Goal: Task Accomplishment & Management: Complete application form

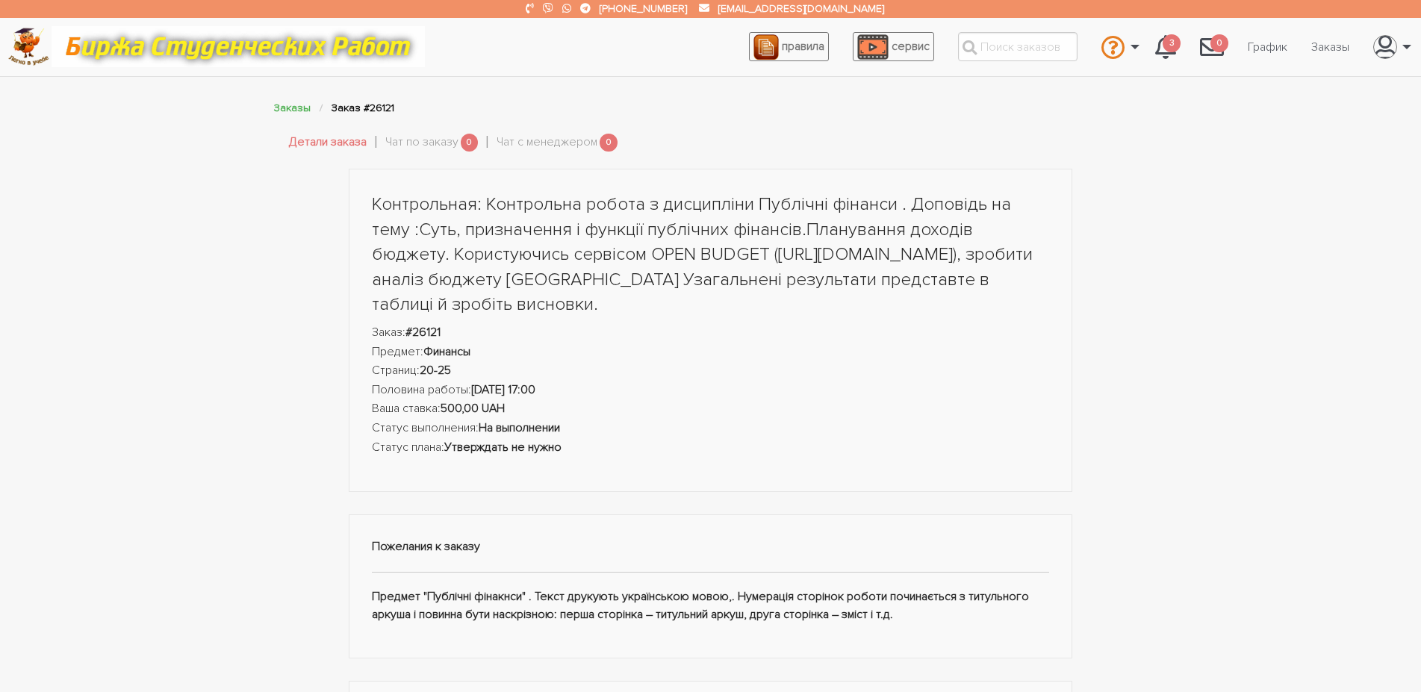
drag, startPoint x: 372, startPoint y: 202, endPoint x: 1034, endPoint y: 615, distance: 780.5
click at [1034, 615] on div "Контрольная: Контрольна робота з дисципліни Публічні фінанси . Доповідь на тему…" at bounding box center [711, 687] width 747 height 1037
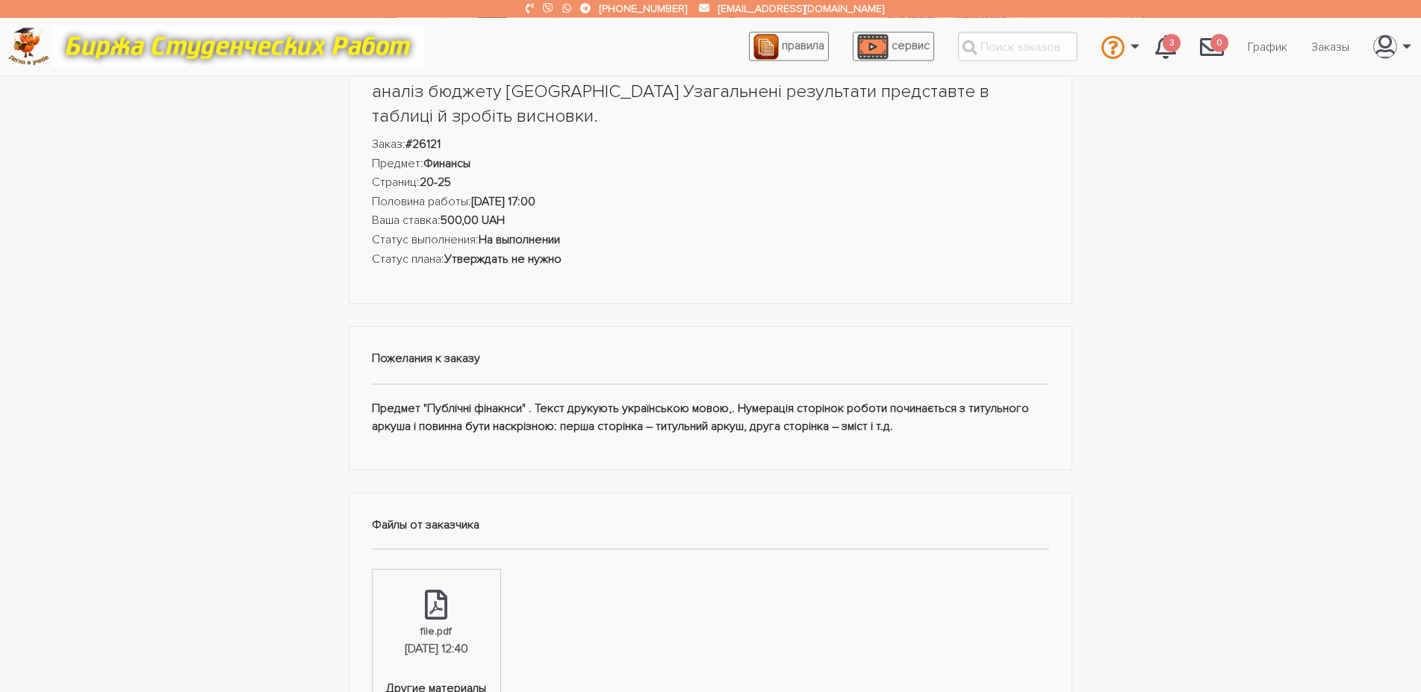
scroll to position [228, 0]
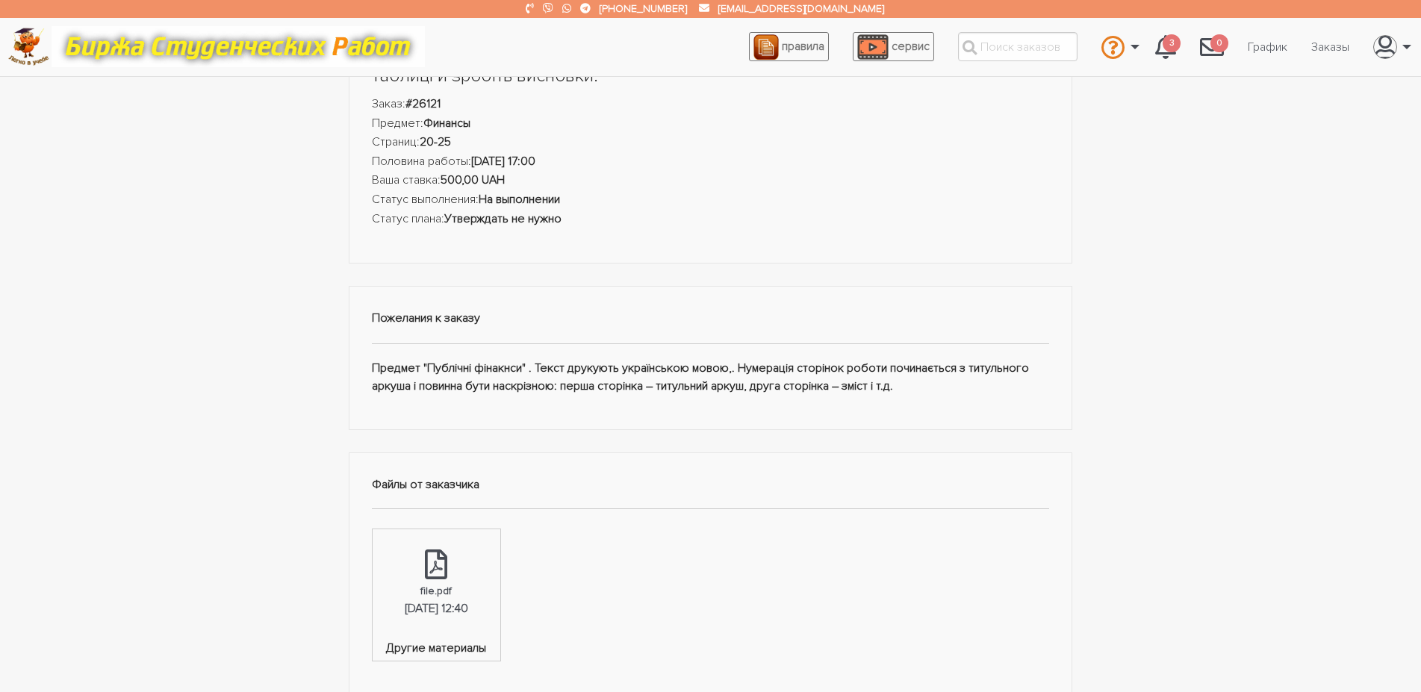
copy div "Контрольная: Контрольна робота з дисципліни Публічні фінанси . Доповідь на тему…"
click at [222, 416] on div "Контрольная: Контрольна робота з дисципліни Публічні фінанси . Доповідь на тему…" at bounding box center [710, 598] width 1421 height 1316
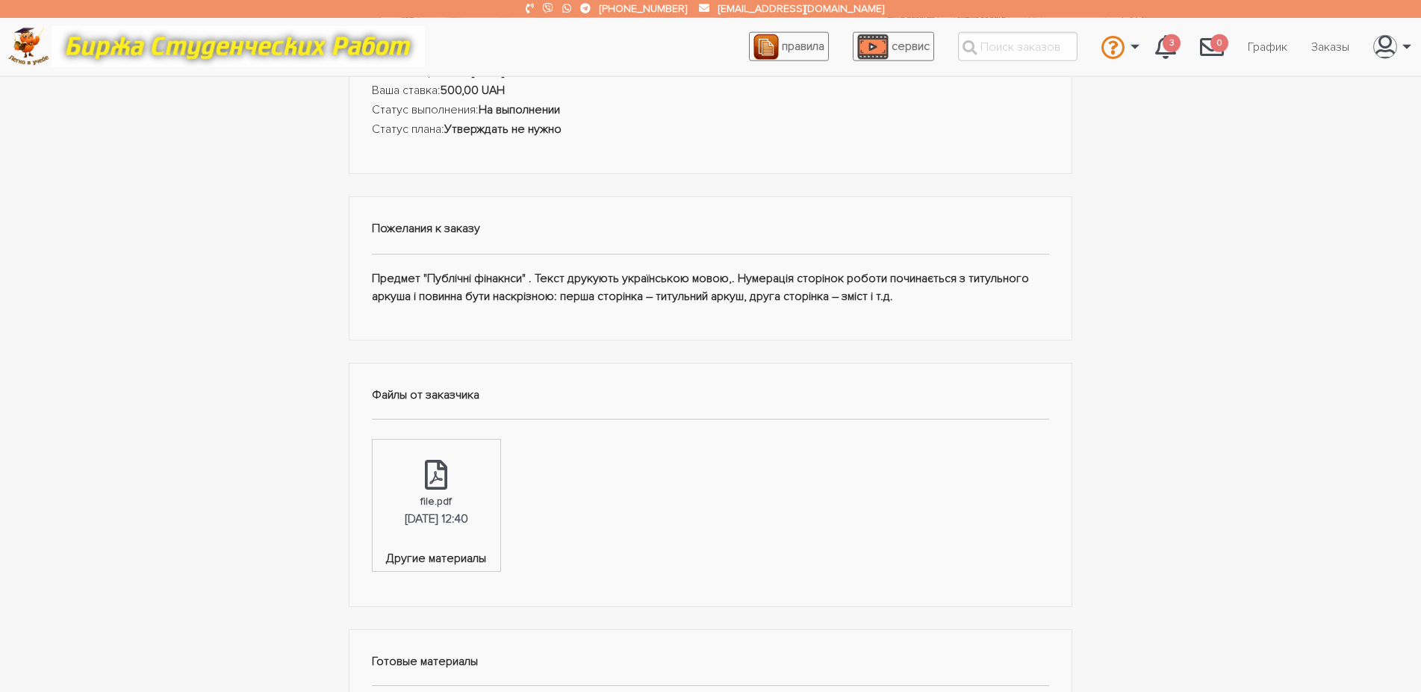
scroll to position [533, 0]
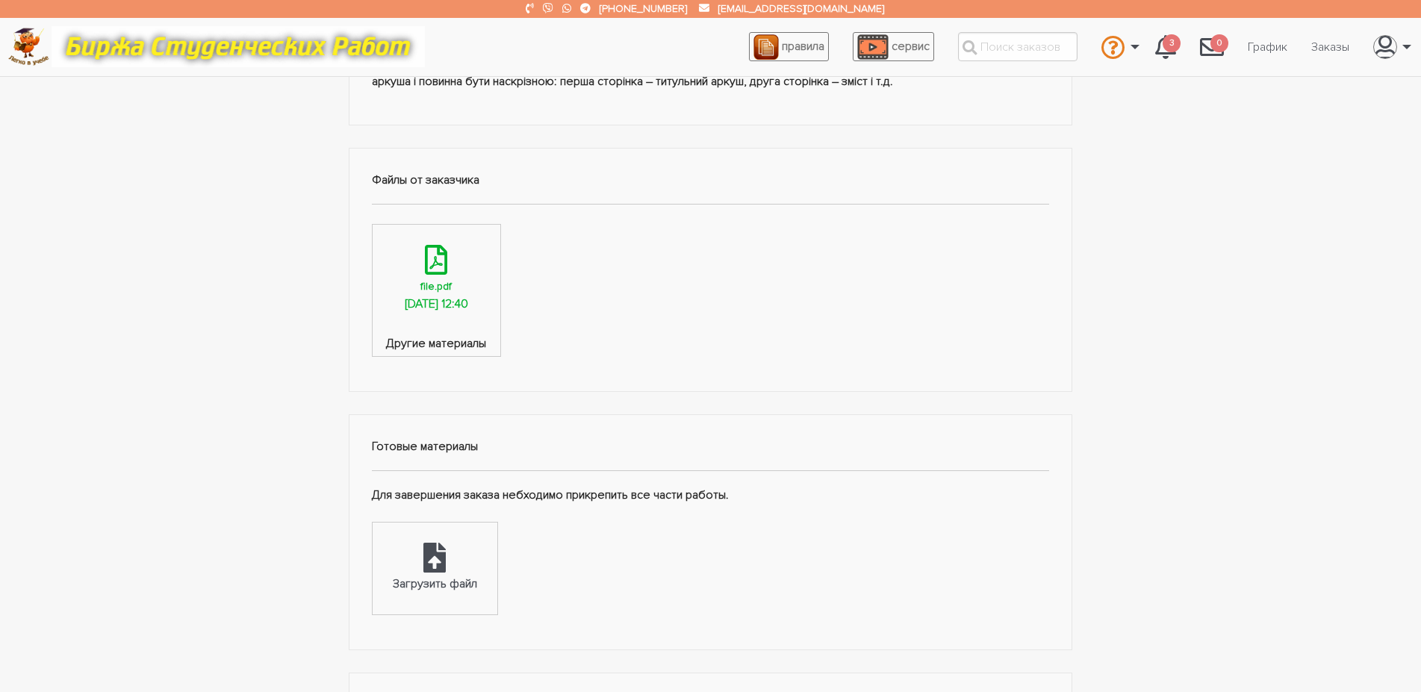
click at [473, 279] on link "file.pdf 30.09.2025, 12:40" at bounding box center [437, 280] width 128 height 110
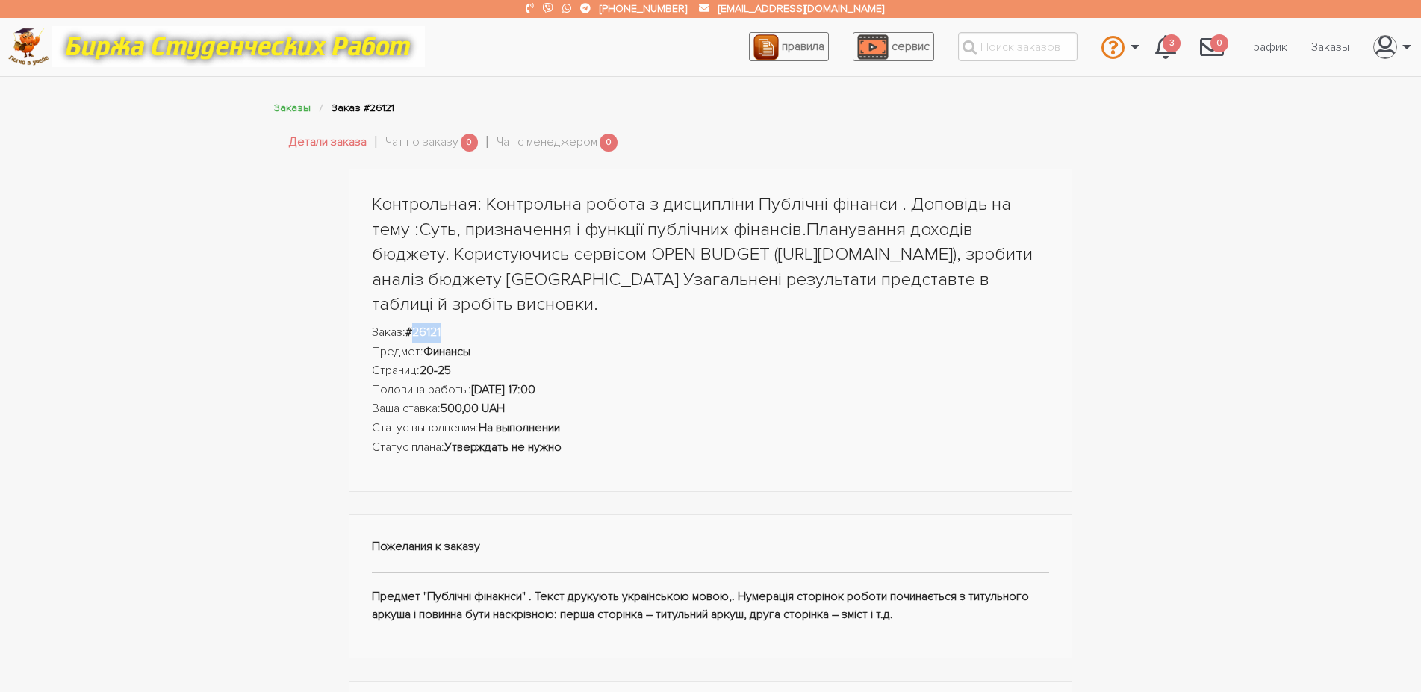
drag, startPoint x: 453, startPoint y: 334, endPoint x: 417, endPoint y: 336, distance: 35.9
click at [417, 336] on li "Заказ: #26121" at bounding box center [711, 332] width 678 height 19
copy strong "26121"
click at [596, 360] on li "Предмет: Финансы" at bounding box center [711, 352] width 678 height 19
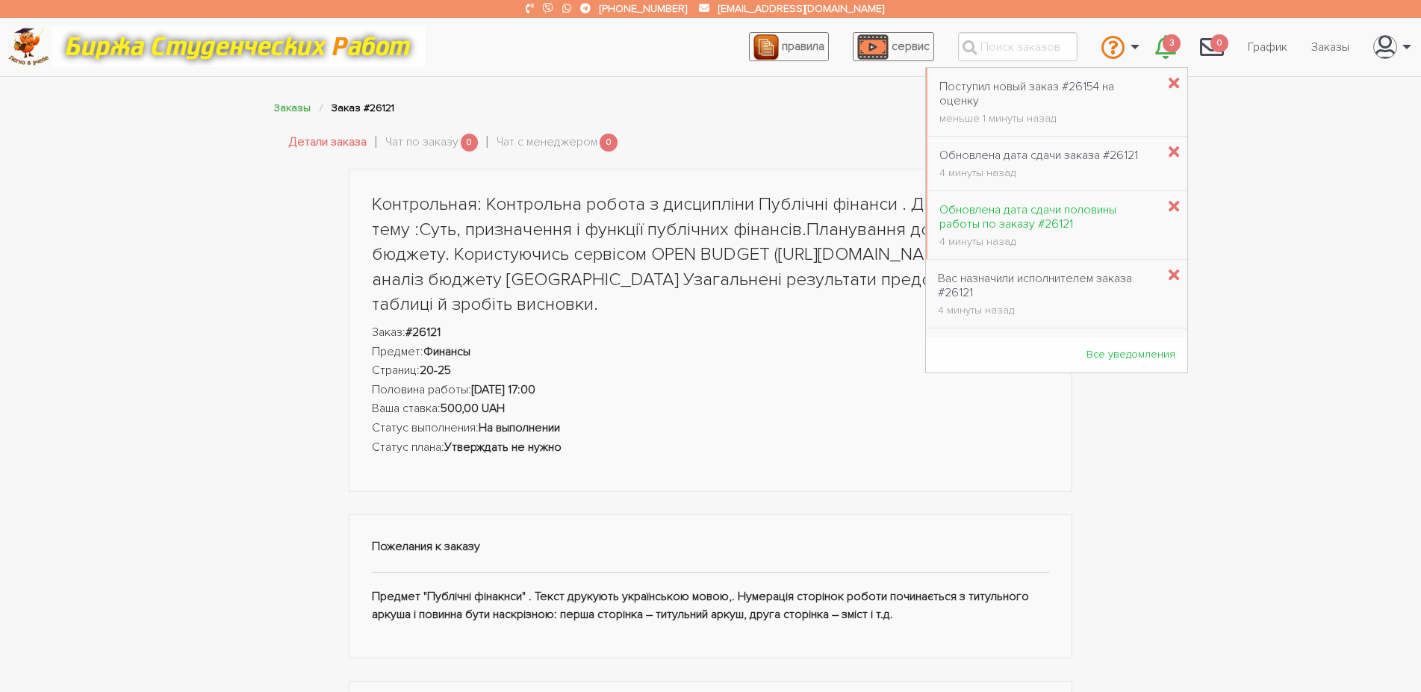
click at [1037, 226] on div "Обновлена дата сдачи половины работы по заказу #26121" at bounding box center [1047, 217] width 217 height 28
click at [1062, 161] on div "Обновлена дата сдачи заказа #26121" at bounding box center [1038, 156] width 199 height 14
click at [1046, 102] on div "Поступил новый заказ #26154 на оценку" at bounding box center [1047, 94] width 217 height 28
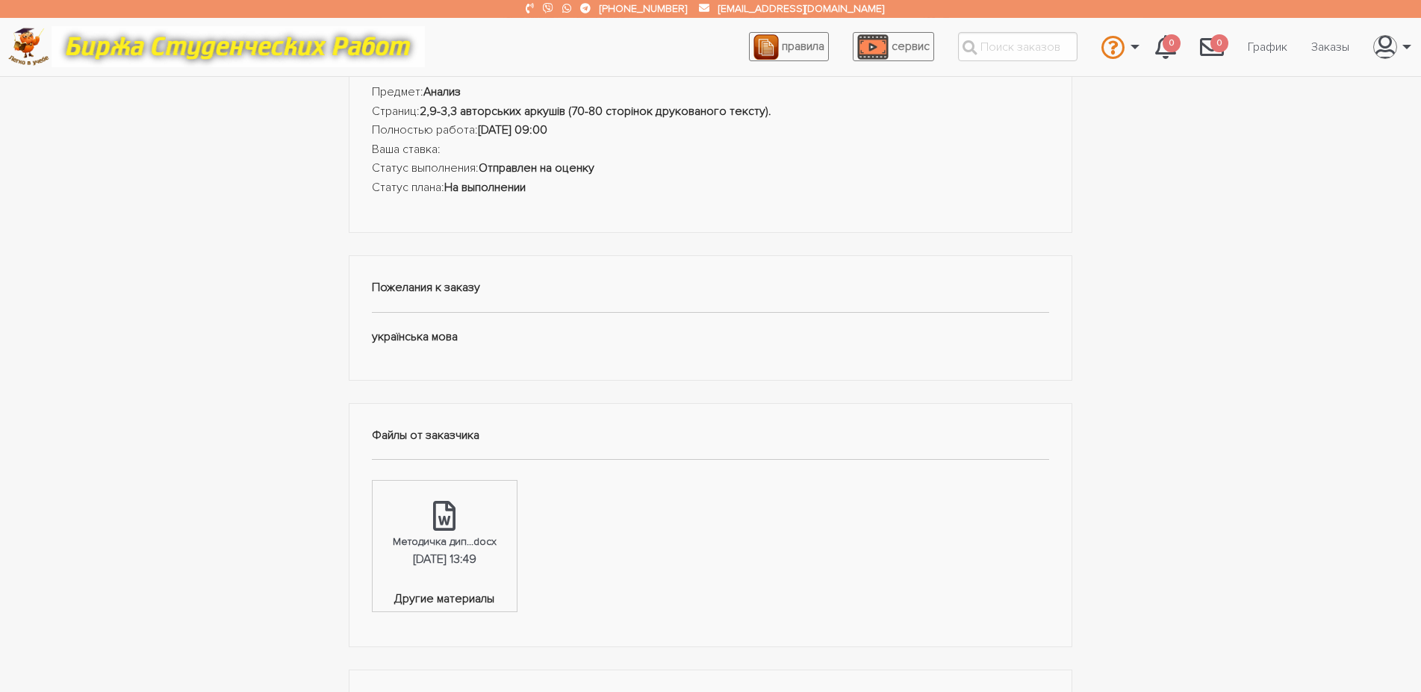
scroll to position [228, 0]
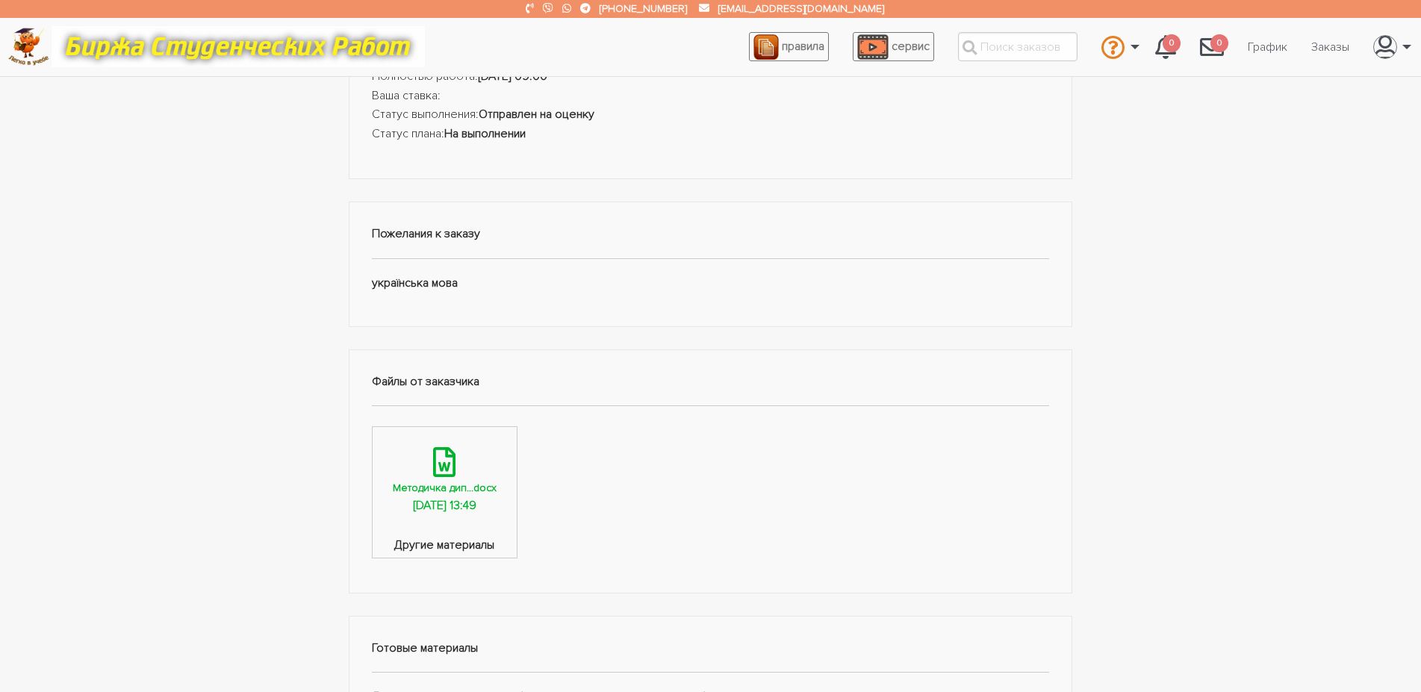
click at [439, 471] on link "Методичка дип...docx [DATE] 13:49" at bounding box center [445, 482] width 144 height 110
click at [240, 503] on div "Диплом: Формування системи аналітичної підтримки розслідувань виробничих нещасн…" at bounding box center [710, 493] width 1421 height 1125
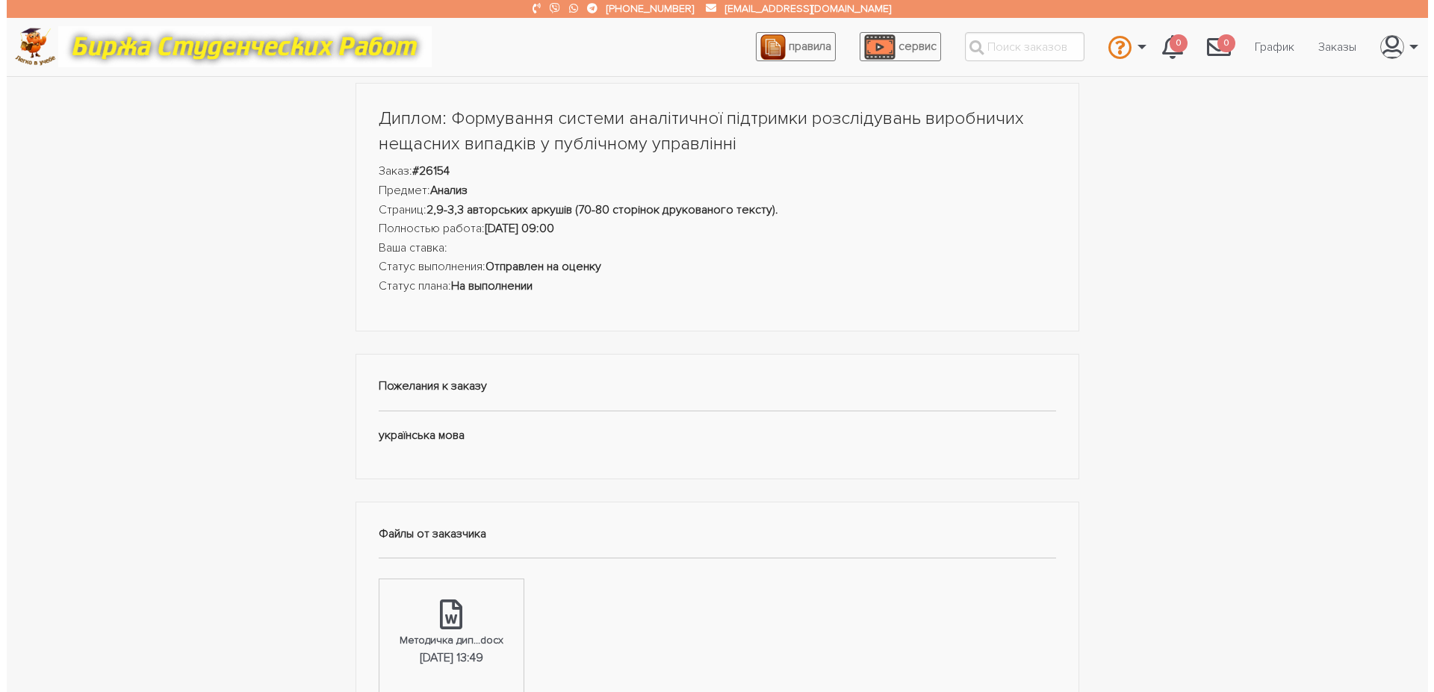
scroll to position [609, 0]
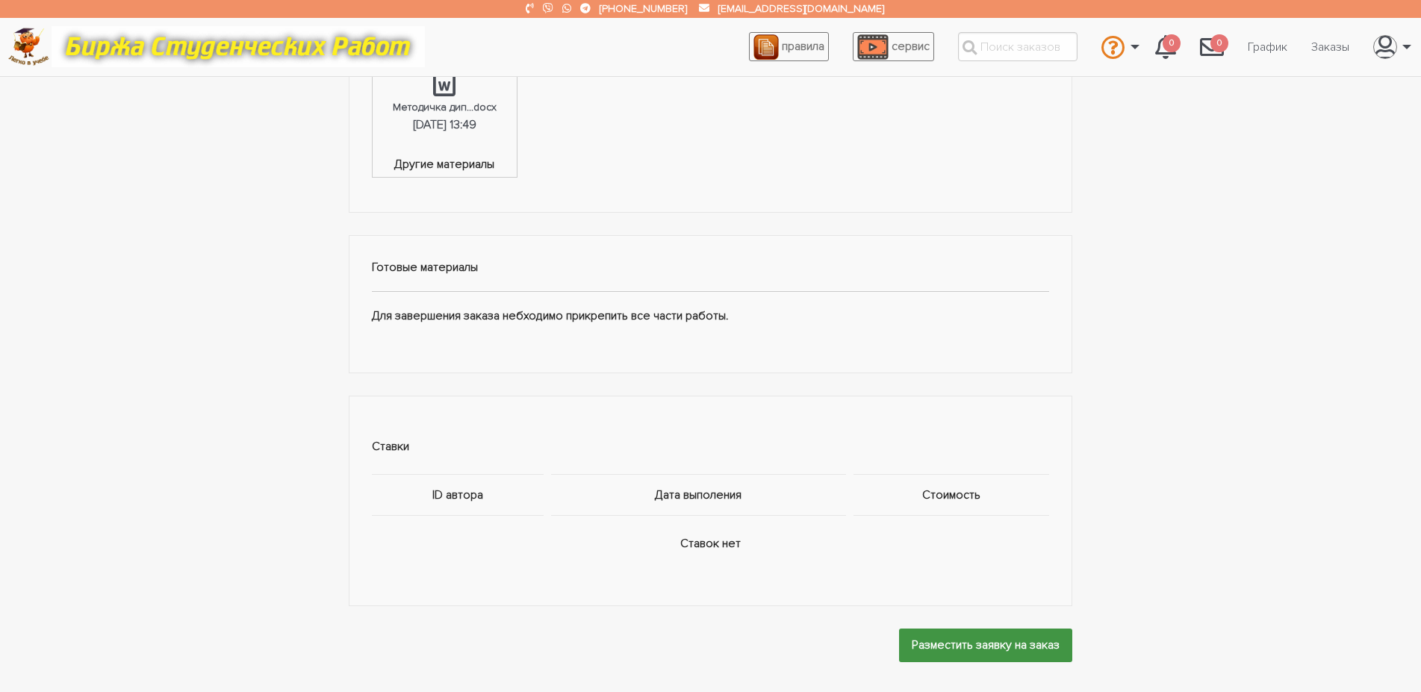
click at [992, 653] on input "Разместить заявку на заказ" at bounding box center [985, 646] width 173 height 34
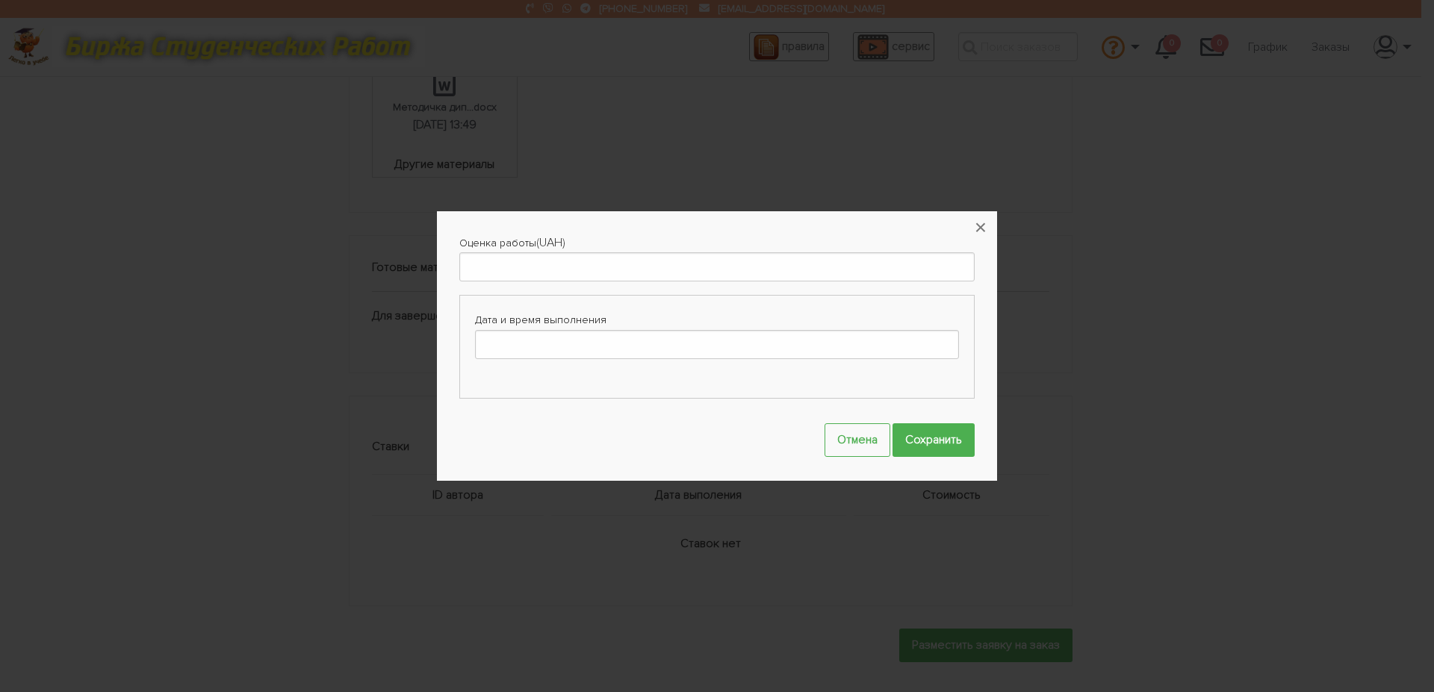
click at [692, 283] on div "Оценка работы (UAH) Дата и время выполнения" at bounding box center [716, 323] width 515 height 178
click at [690, 276] on input "Оценка работы" at bounding box center [716, 266] width 515 height 29
type input "3500"
click at [692, 349] on input "Дата и время выполнения" at bounding box center [717, 344] width 484 height 29
click at [609, 374] on th at bounding box center [616, 374] width 21 height 20
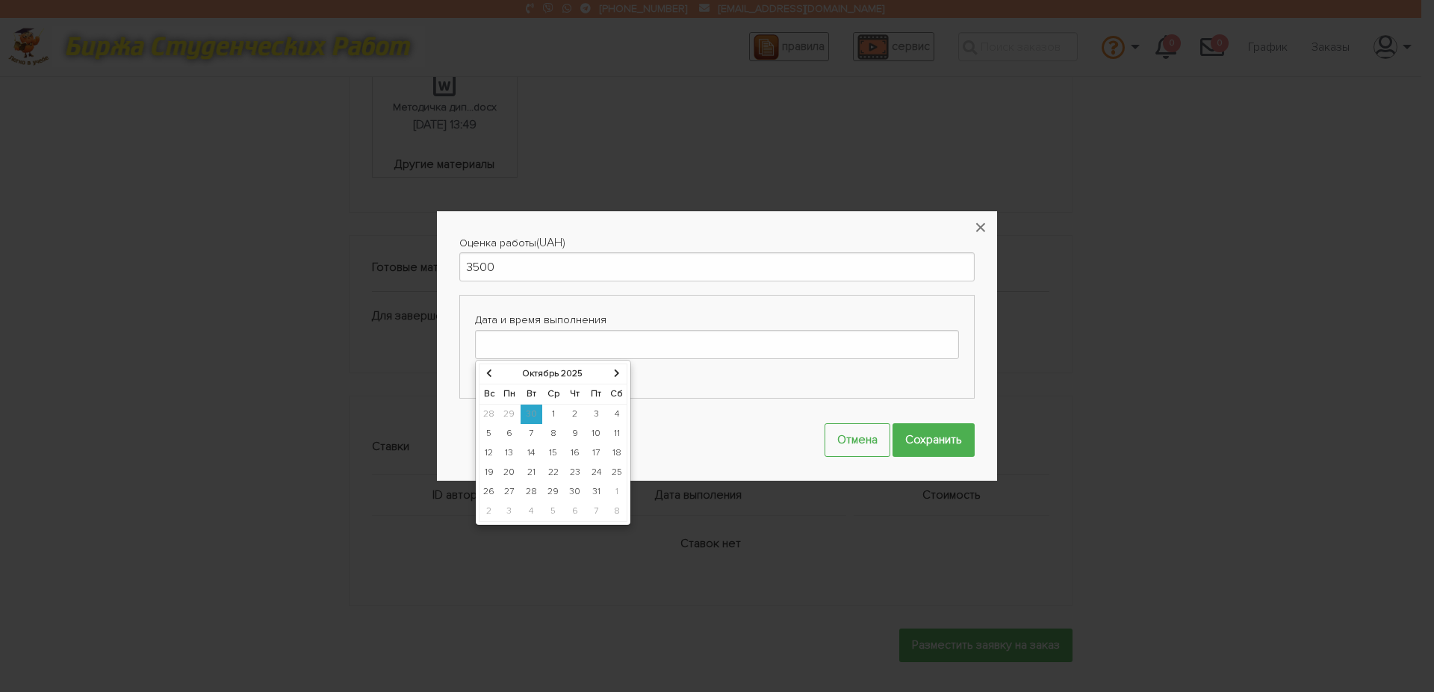
click at [612, 371] on th at bounding box center [616, 374] width 21 height 20
click at [610, 415] on td "1" at bounding box center [616, 414] width 21 height 20
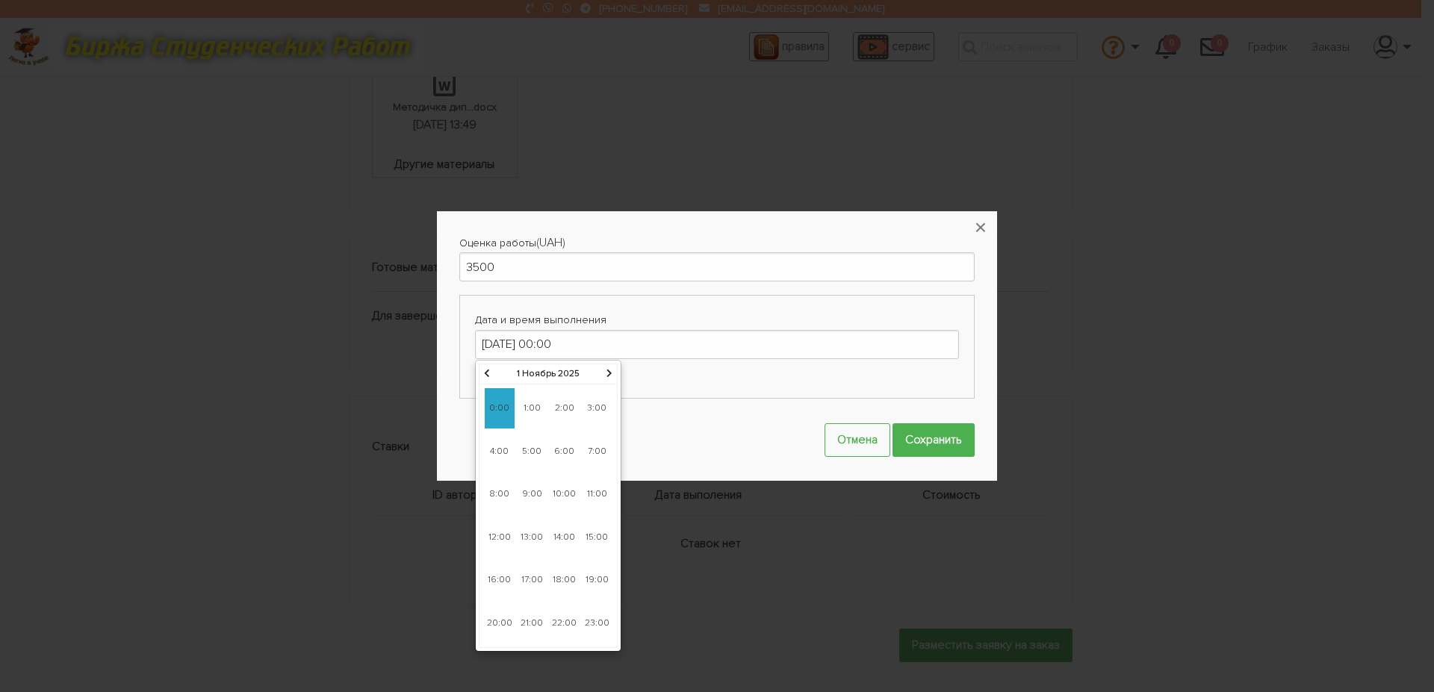
click at [538, 488] on span "9:00" at bounding box center [532, 494] width 30 height 40
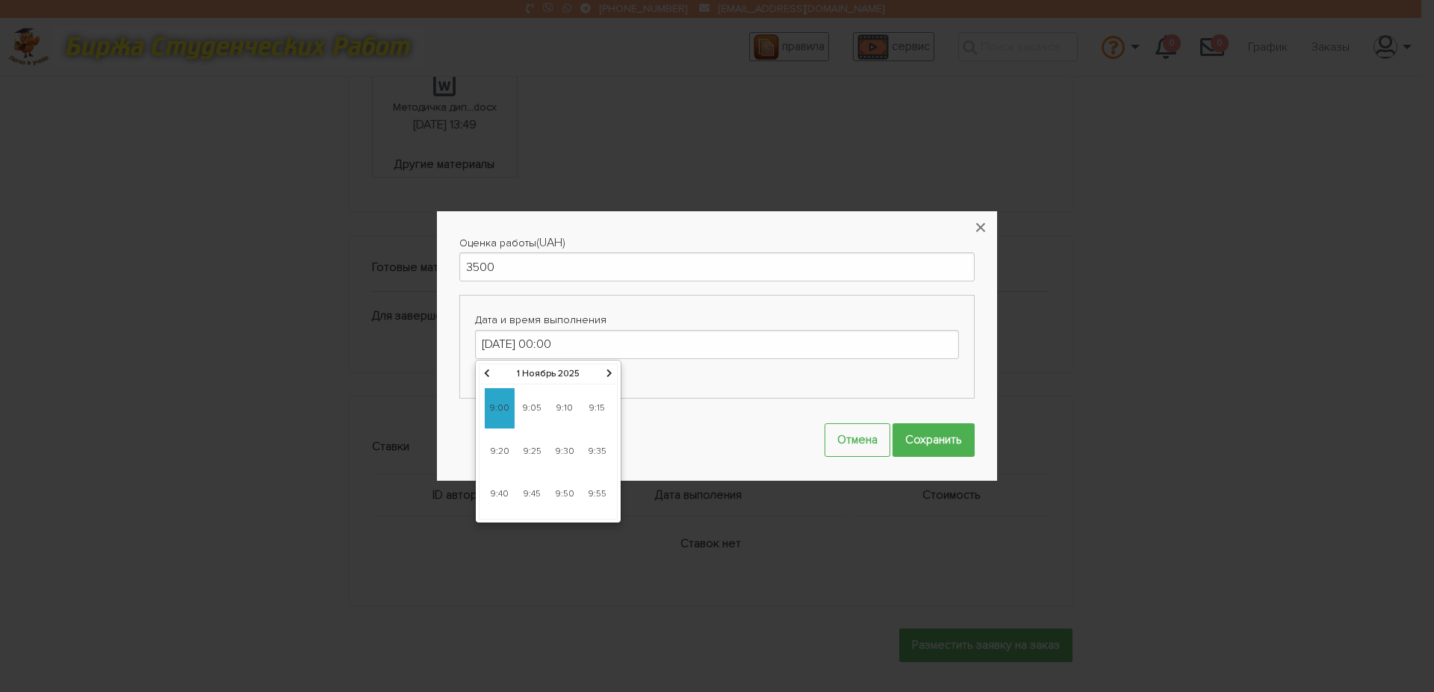
type input "01-11-2025 09:00"
click at [506, 414] on span "9:00" at bounding box center [500, 408] width 30 height 40
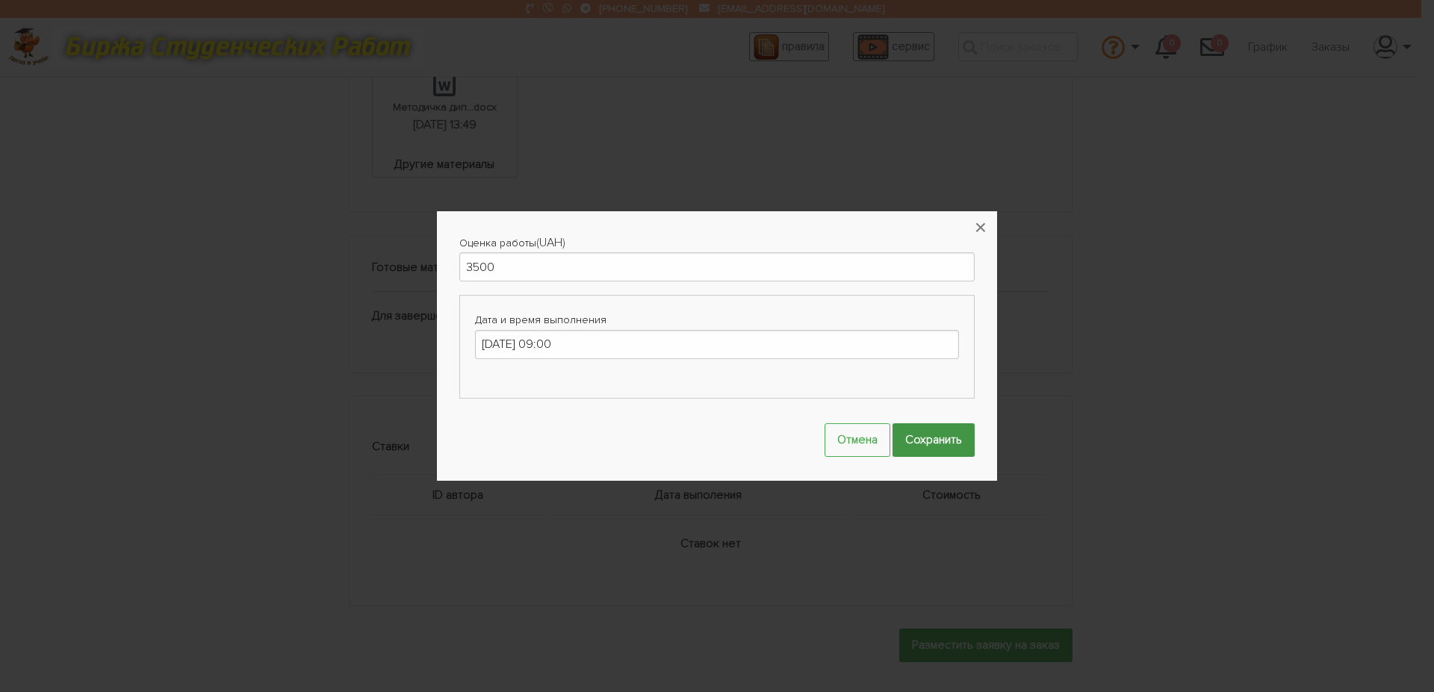
click at [918, 440] on input "Сохранить" at bounding box center [933, 440] width 82 height 34
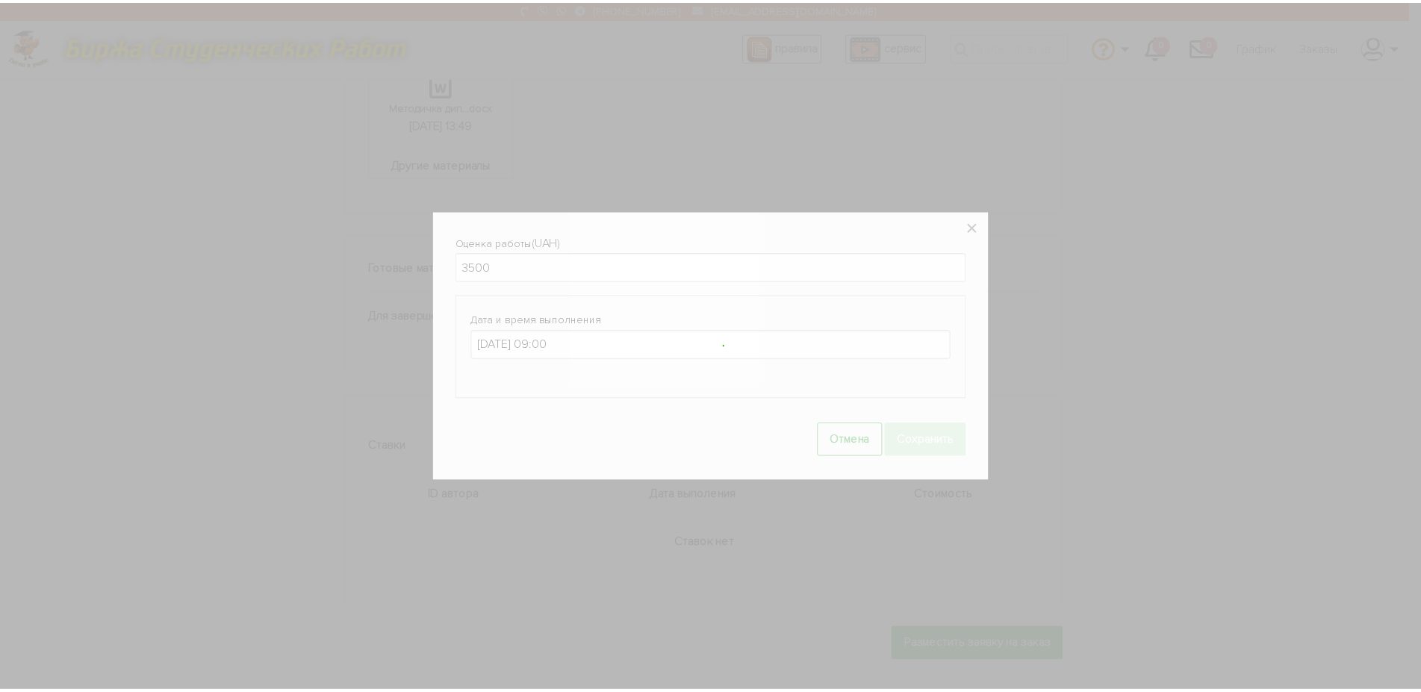
scroll to position [677, 0]
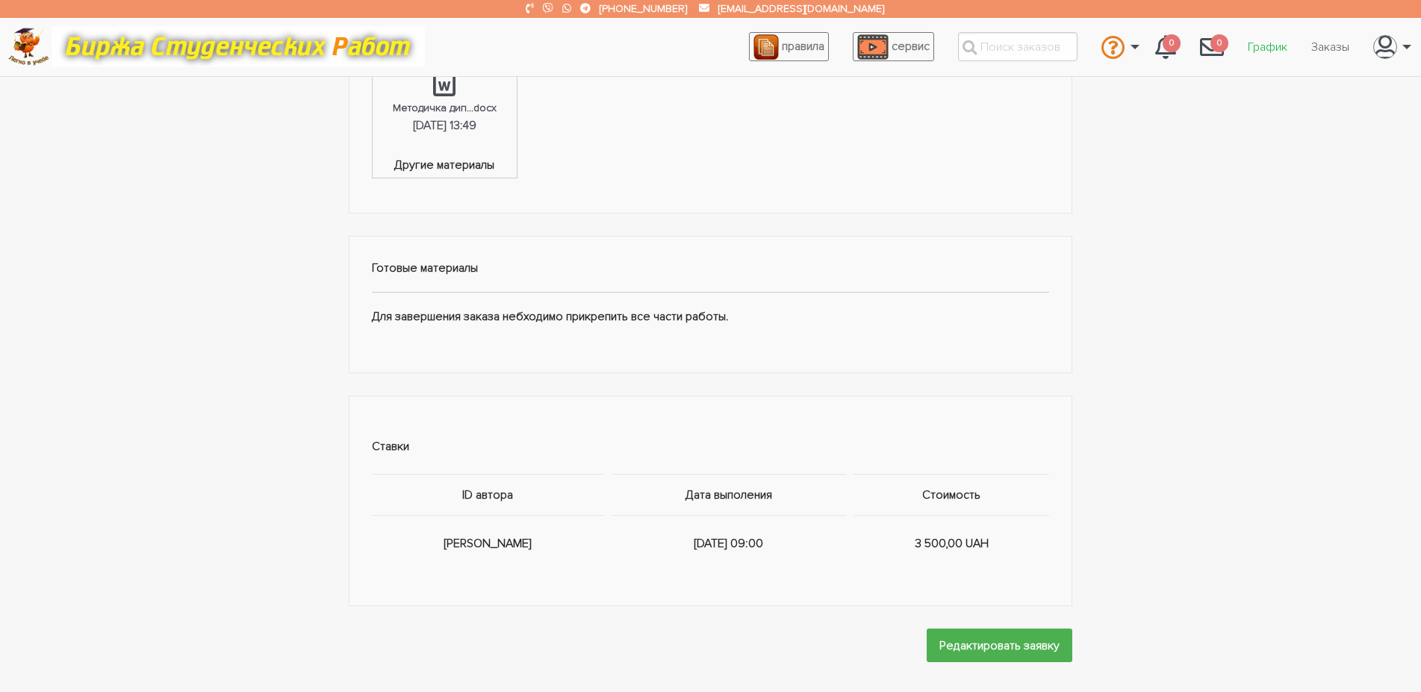
click at [1260, 51] on link "График" at bounding box center [1267, 47] width 63 height 28
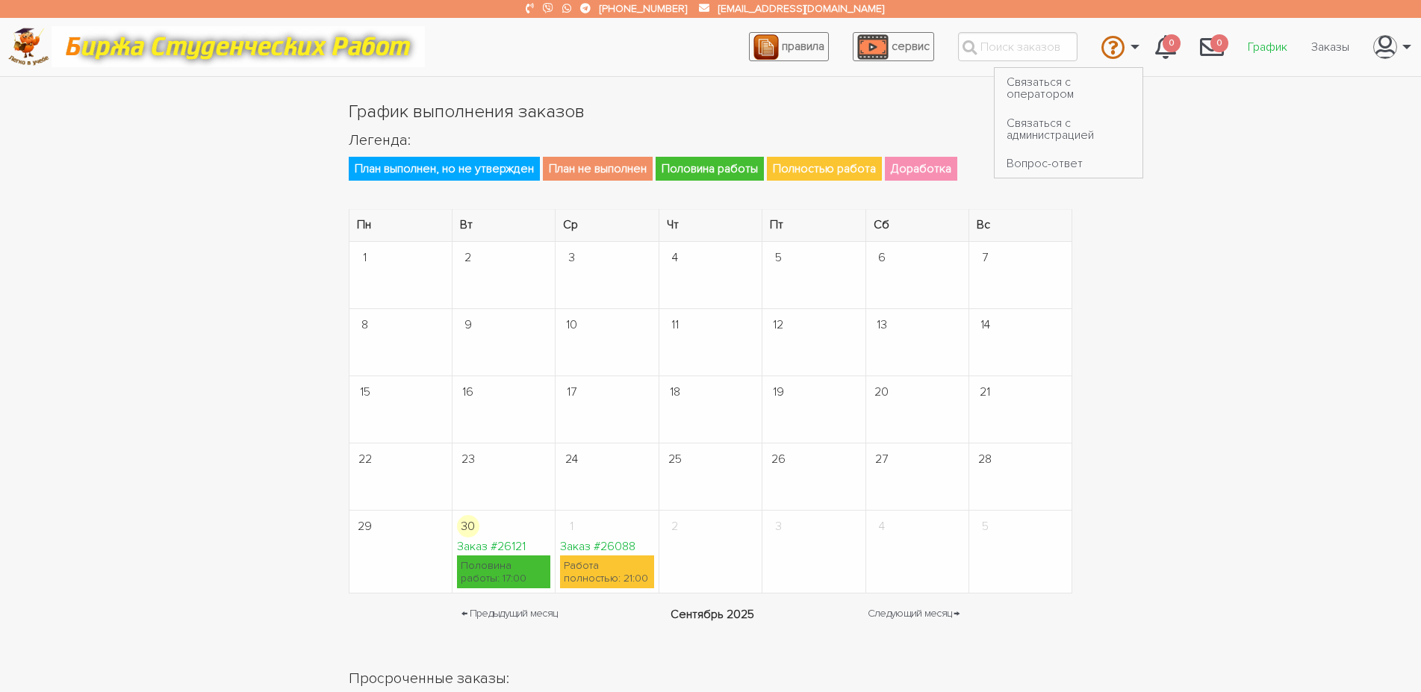
click at [1278, 41] on link "График" at bounding box center [1267, 47] width 63 height 28
